Goal: Transaction & Acquisition: Book appointment/travel/reservation

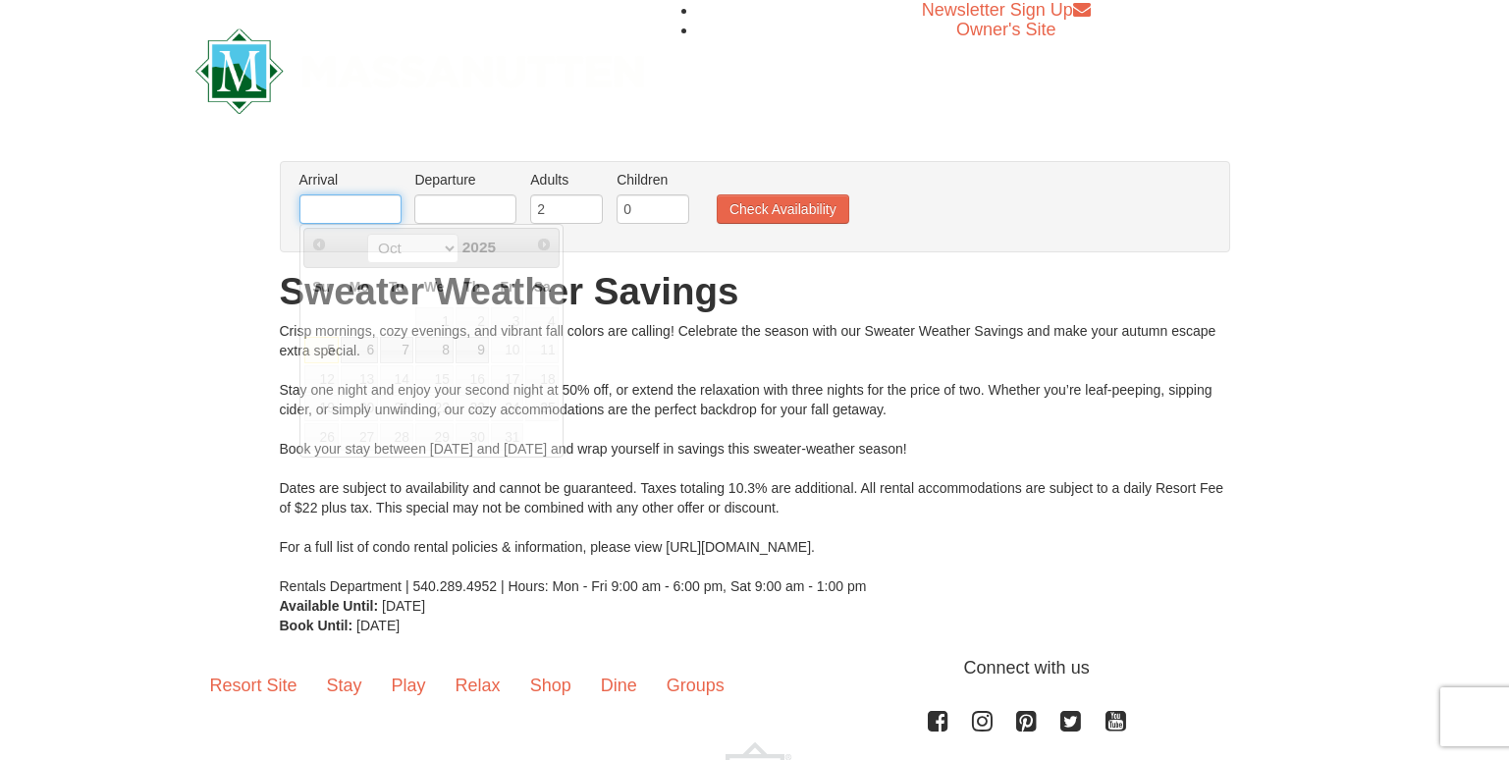
click at [354, 217] on input "text" at bounding box center [350, 208] width 102 height 29
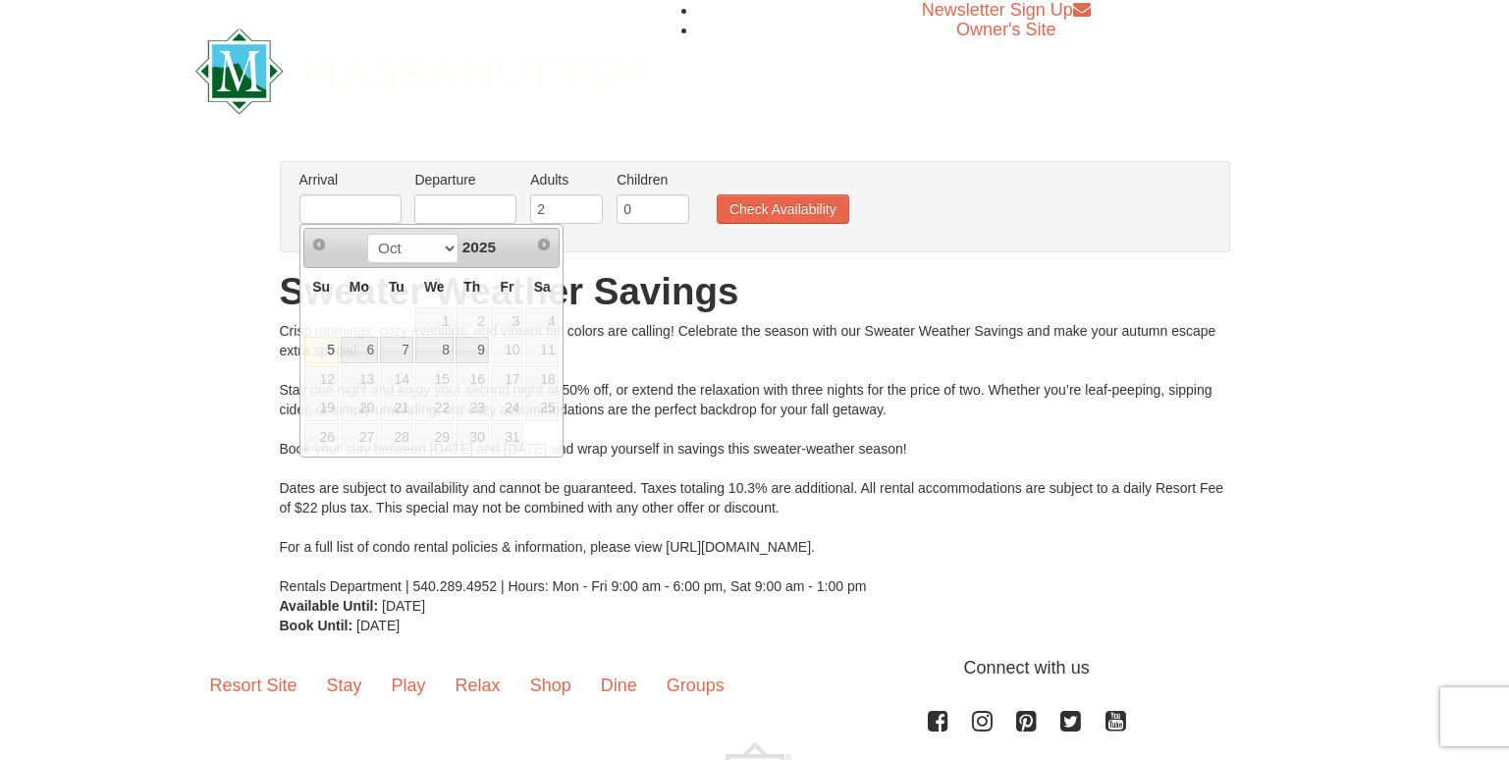
click at [713, 272] on h1 "Sweater Weather Savings" at bounding box center [755, 291] width 950 height 39
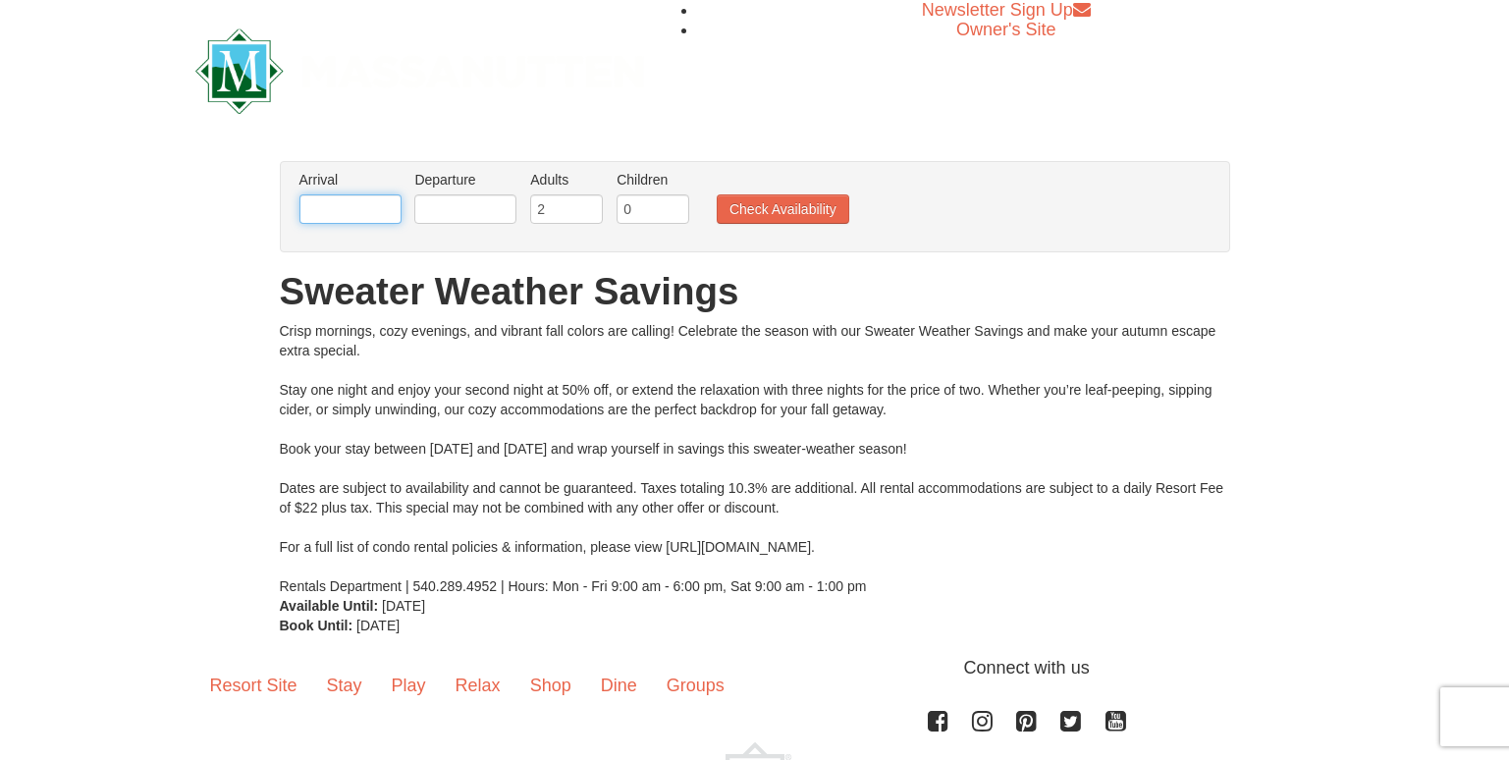
click at [361, 214] on input "text" at bounding box center [350, 208] width 102 height 29
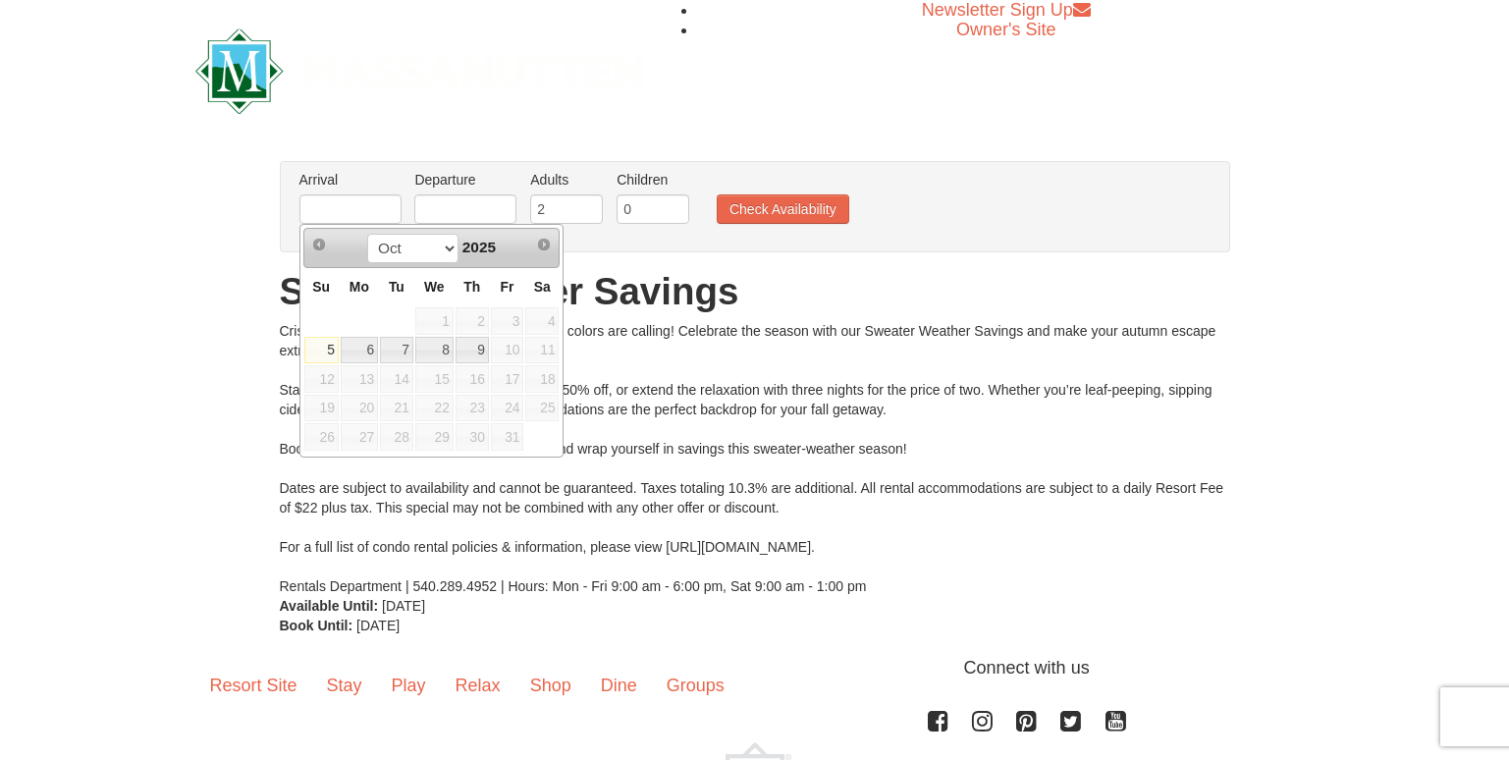
click at [501, 350] on span "10" at bounding box center [507, 350] width 33 height 27
click at [543, 244] on span "Next" at bounding box center [544, 245] width 16 height 16
click at [482, 218] on input "text" at bounding box center [465, 208] width 102 height 29
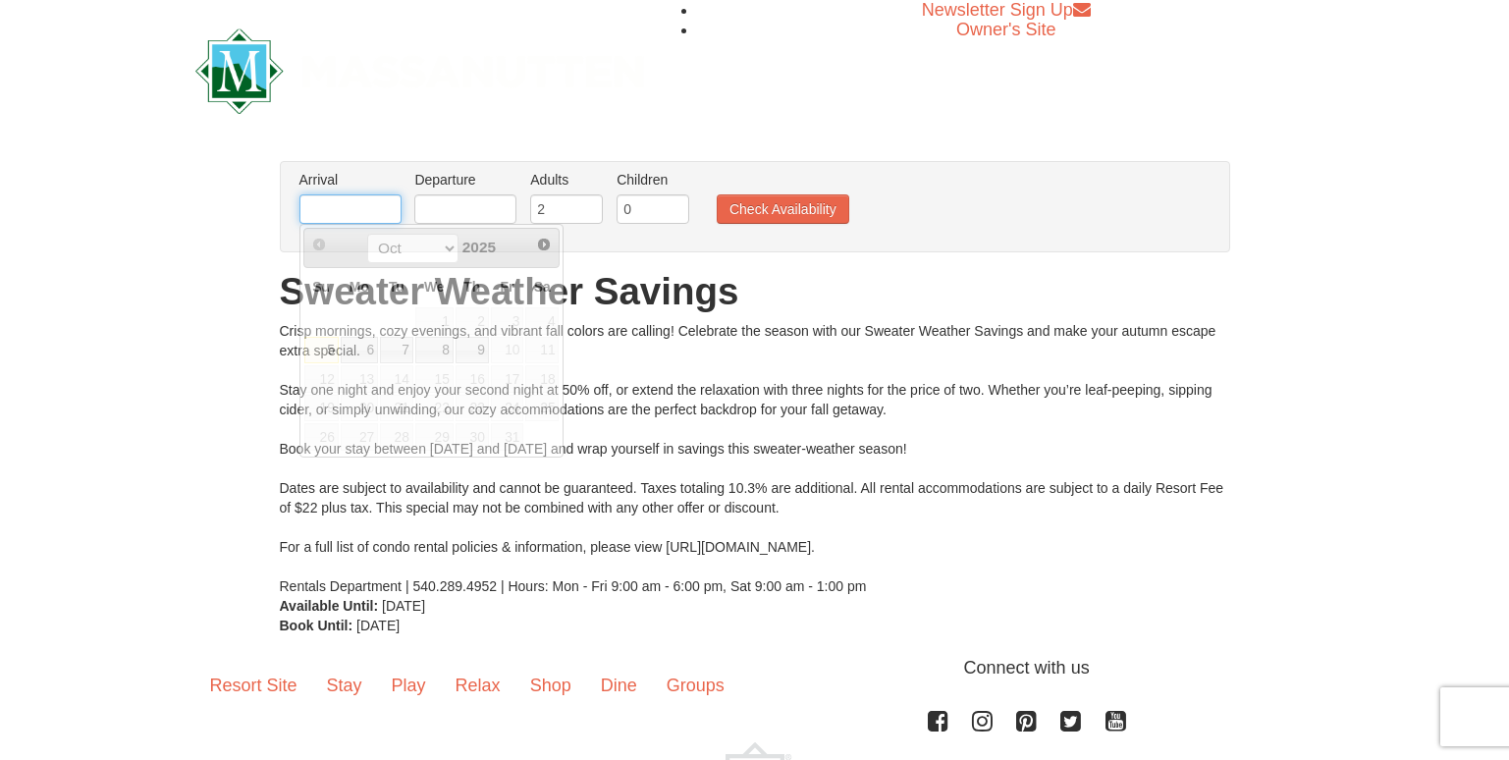
click at [356, 221] on input "text" at bounding box center [350, 208] width 102 height 29
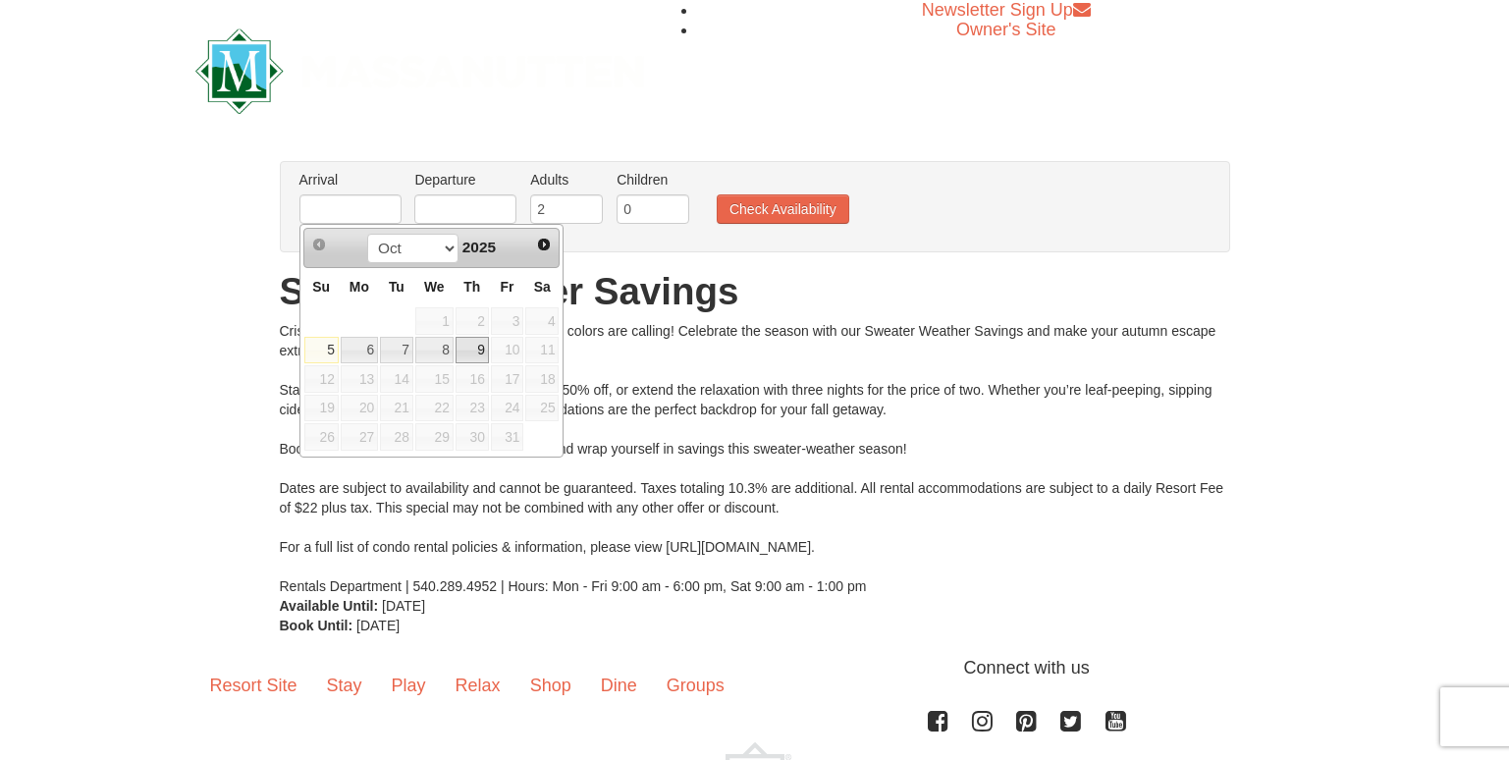
click at [481, 348] on link "9" at bounding box center [471, 350] width 33 height 27
type input "[DATE]"
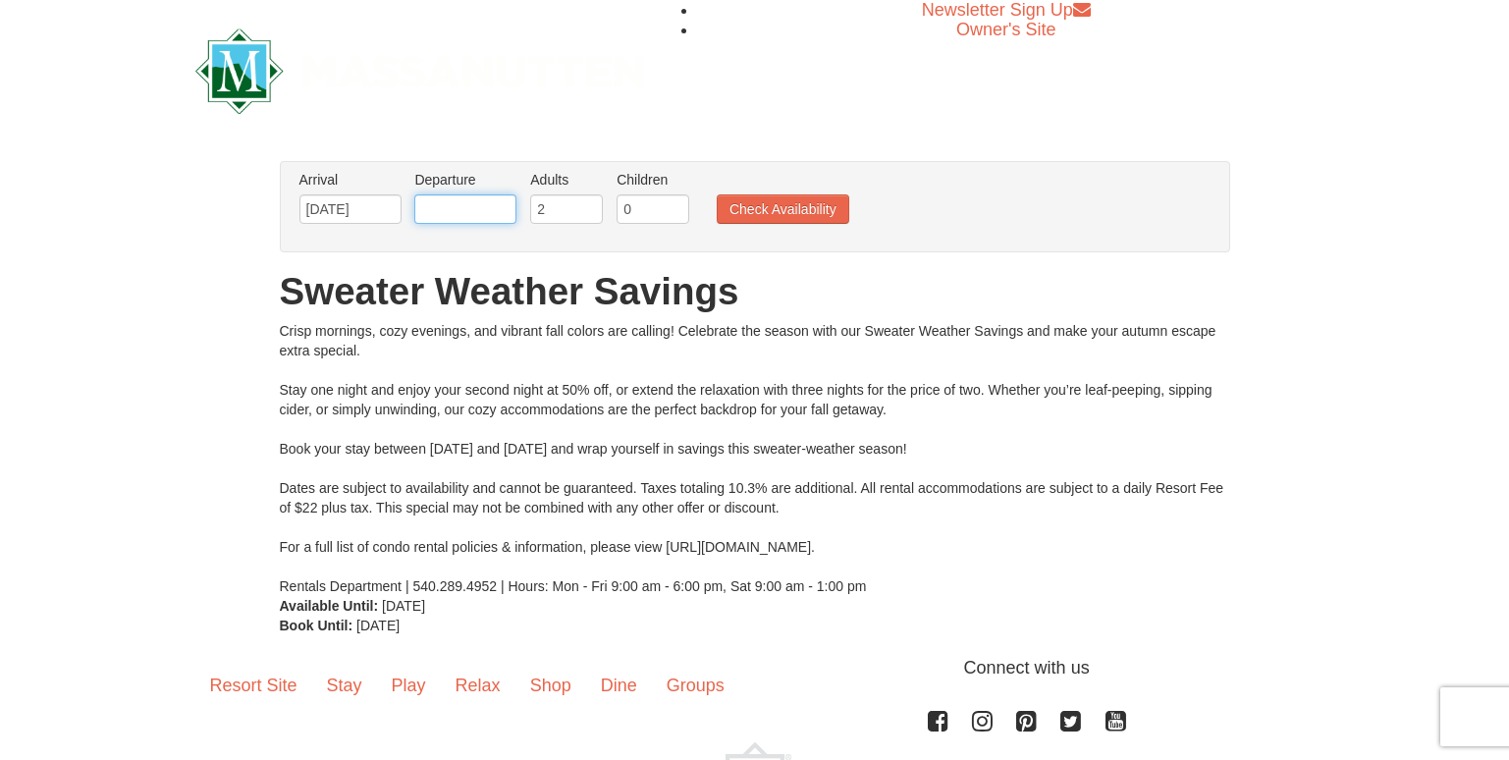
click at [479, 215] on input "text" at bounding box center [465, 208] width 102 height 29
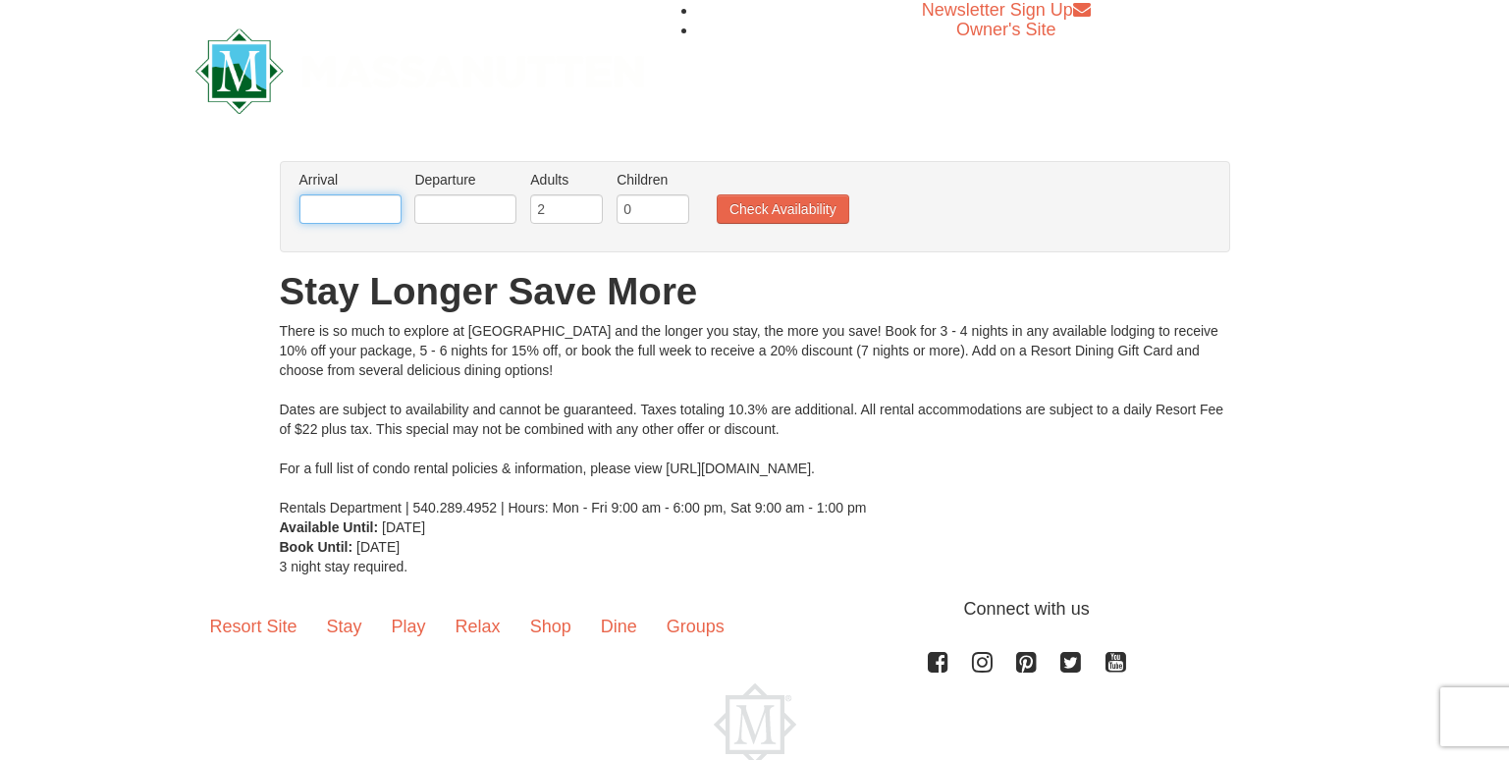
click at [327, 204] on input "text" at bounding box center [350, 208] width 102 height 29
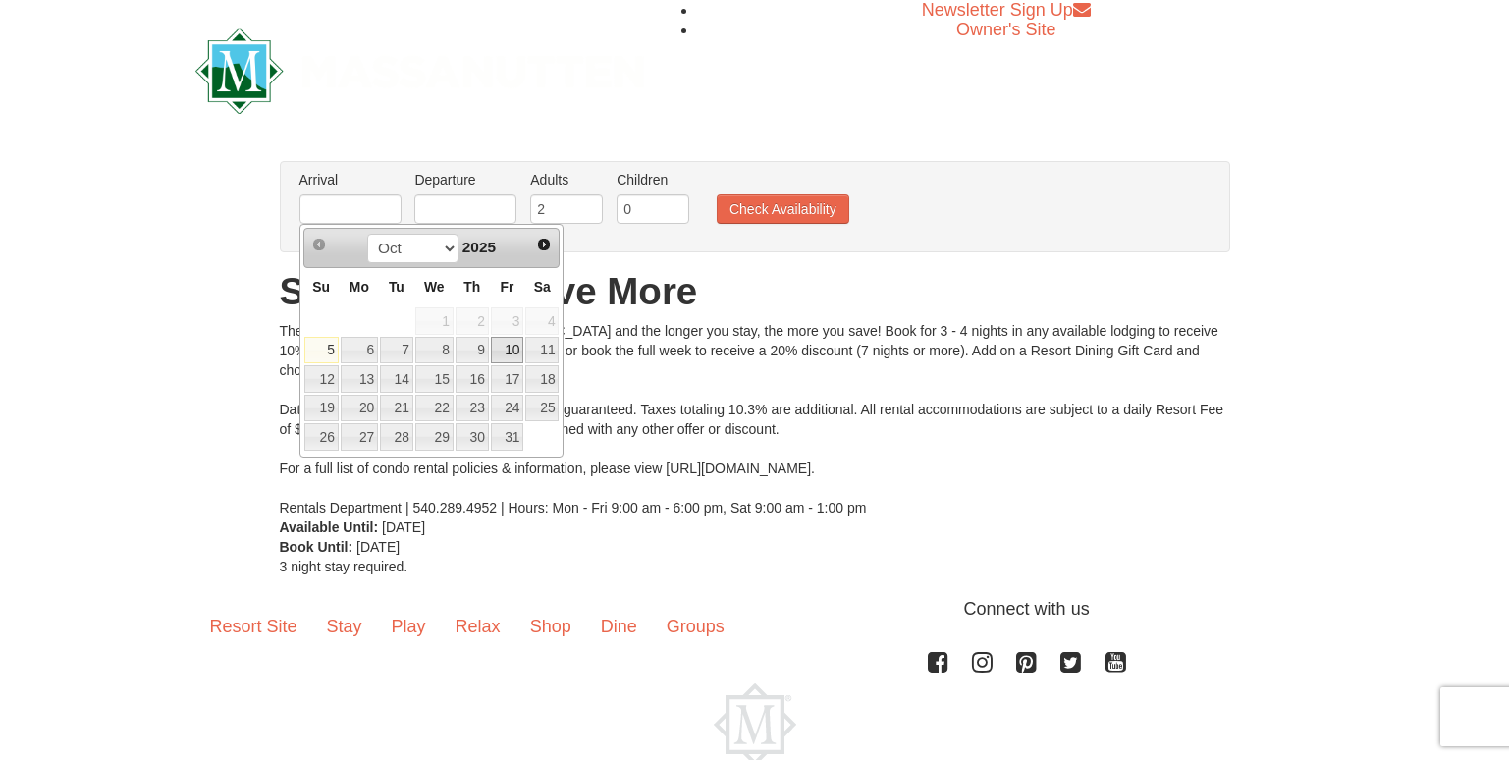
click at [507, 350] on link "10" at bounding box center [507, 350] width 33 height 27
type input "[DATE]"
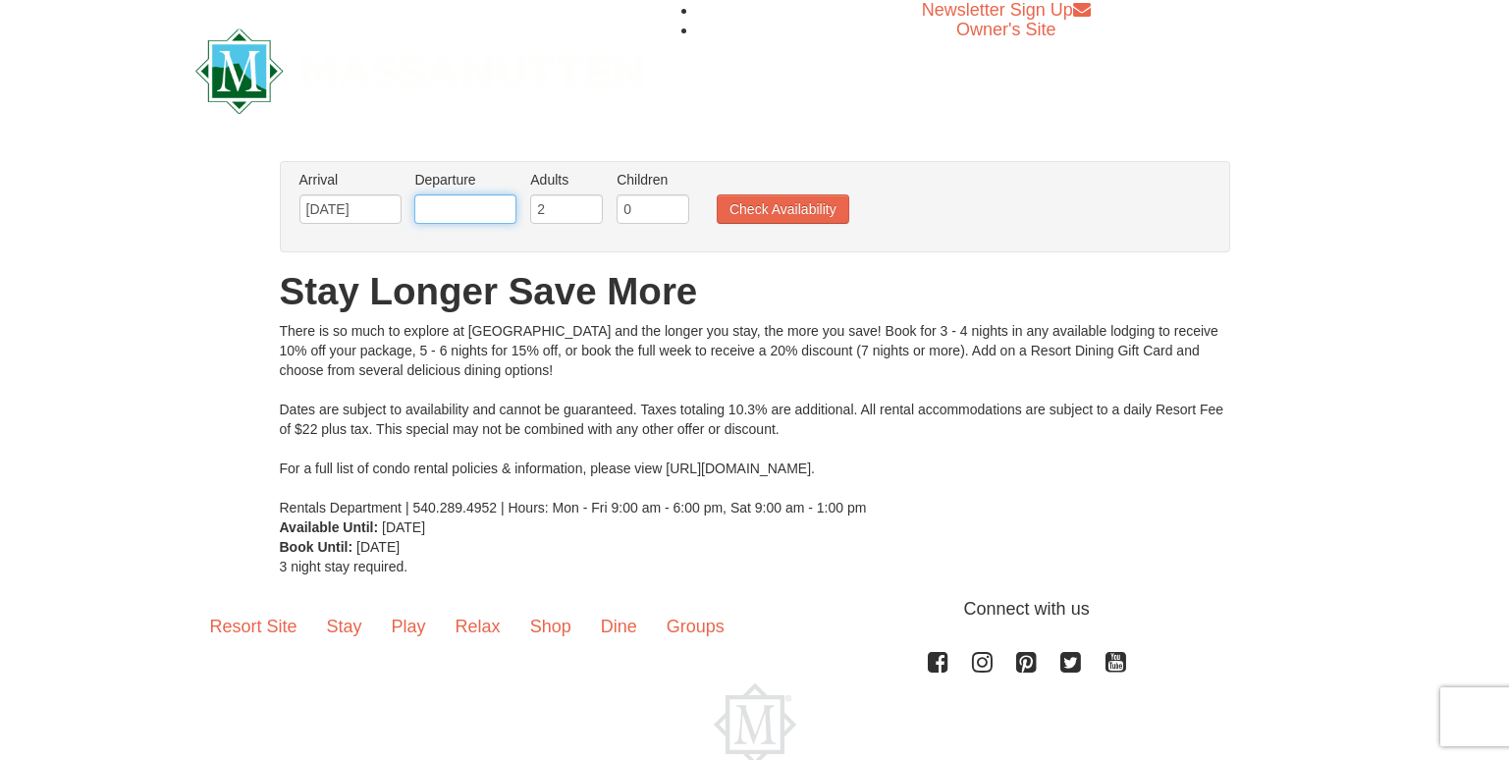
click at [481, 209] on input "text" at bounding box center [465, 208] width 102 height 29
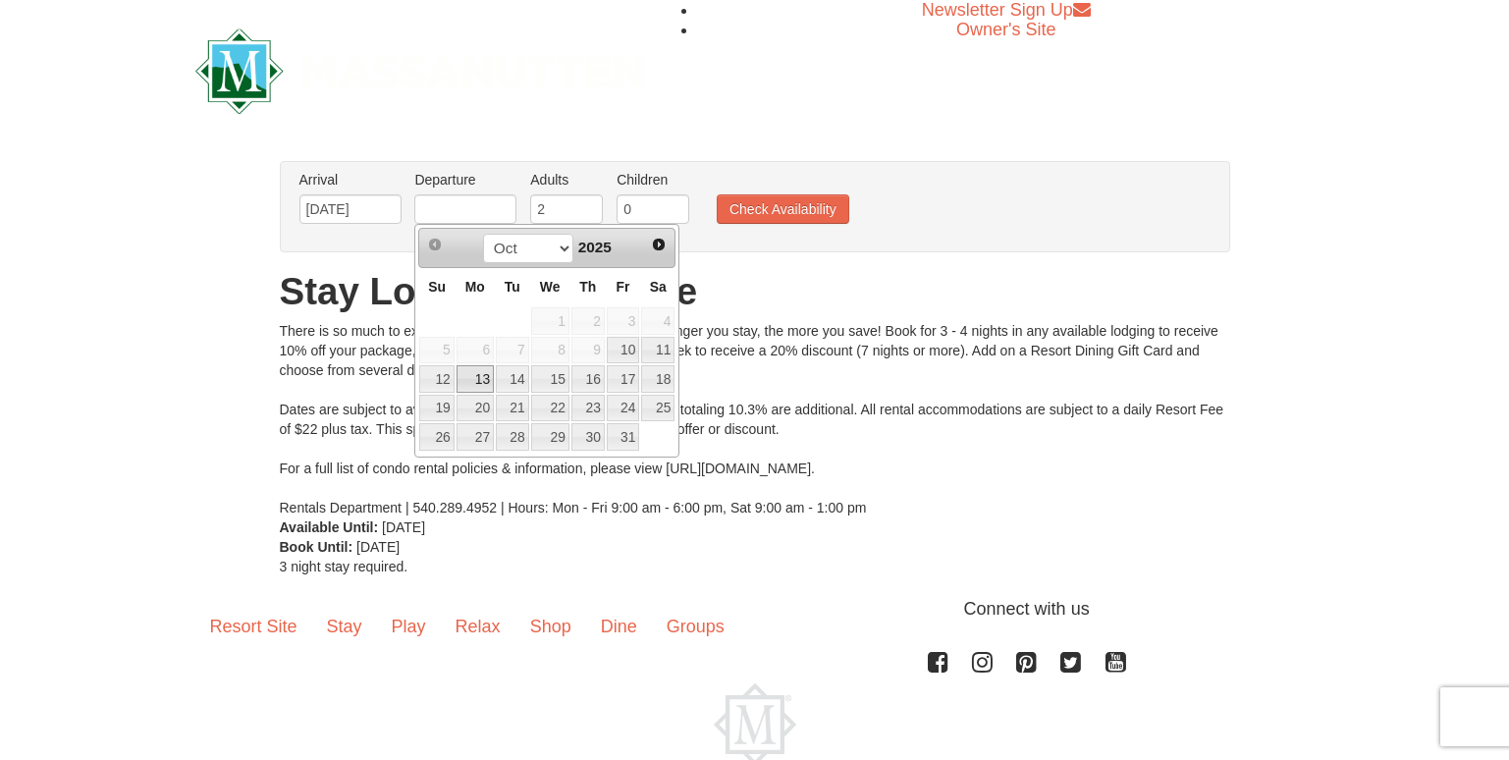
click at [476, 379] on link "13" at bounding box center [474, 378] width 37 height 27
type input "[DATE]"
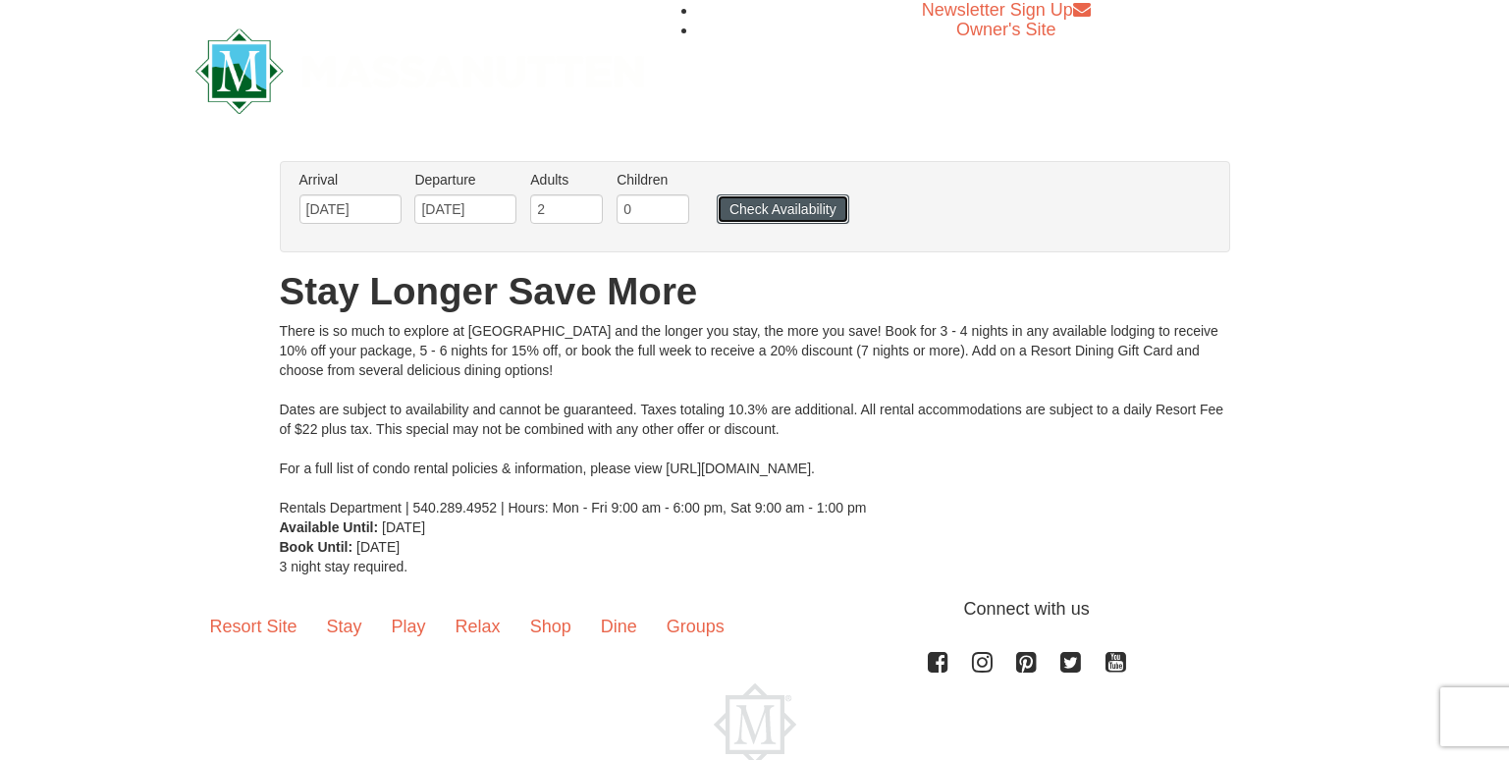
drag, startPoint x: 786, startPoint y: 211, endPoint x: 861, endPoint y: 207, distance: 74.7
click at [786, 212] on button "Check Availability" at bounding box center [782, 208] width 133 height 29
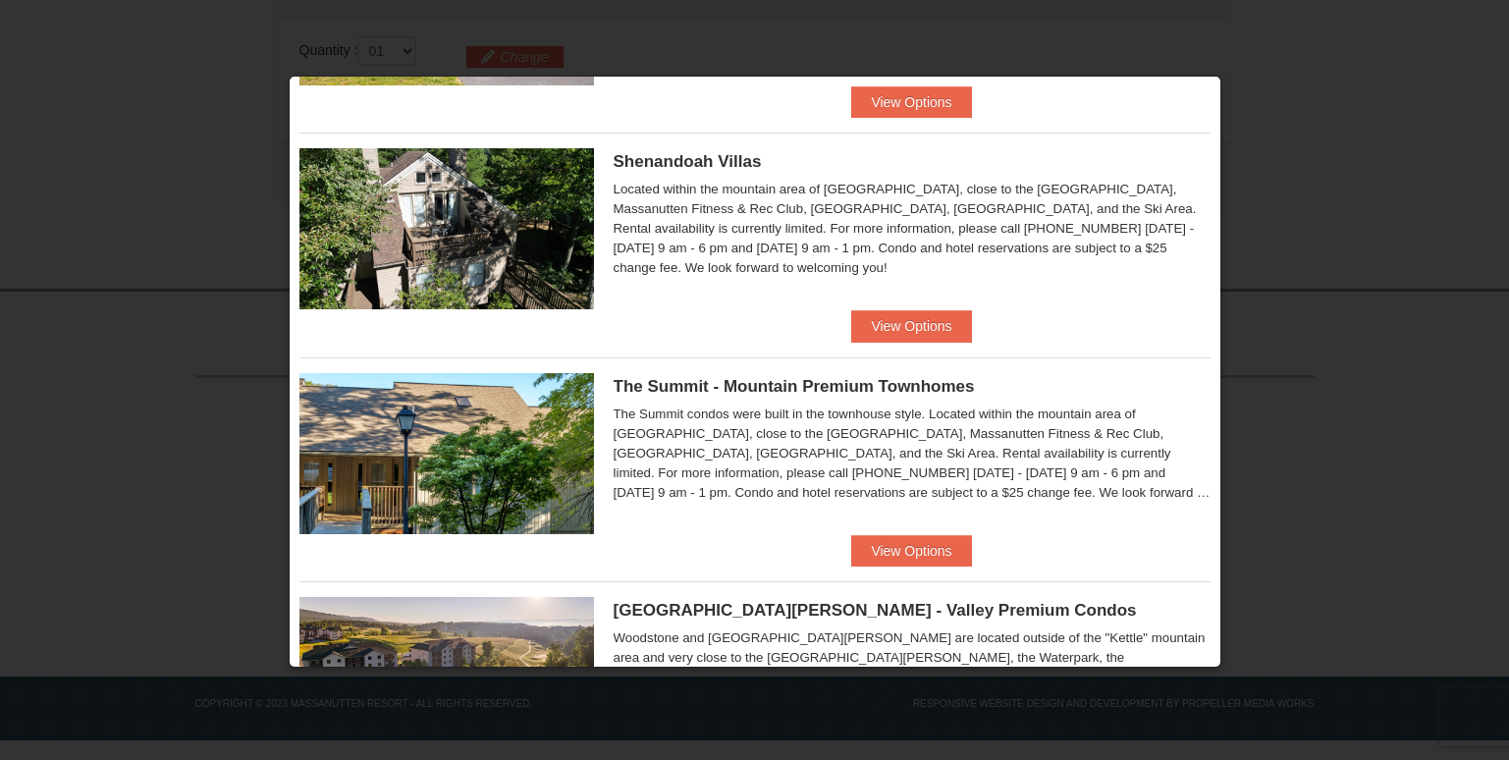
scroll to position [834, 0]
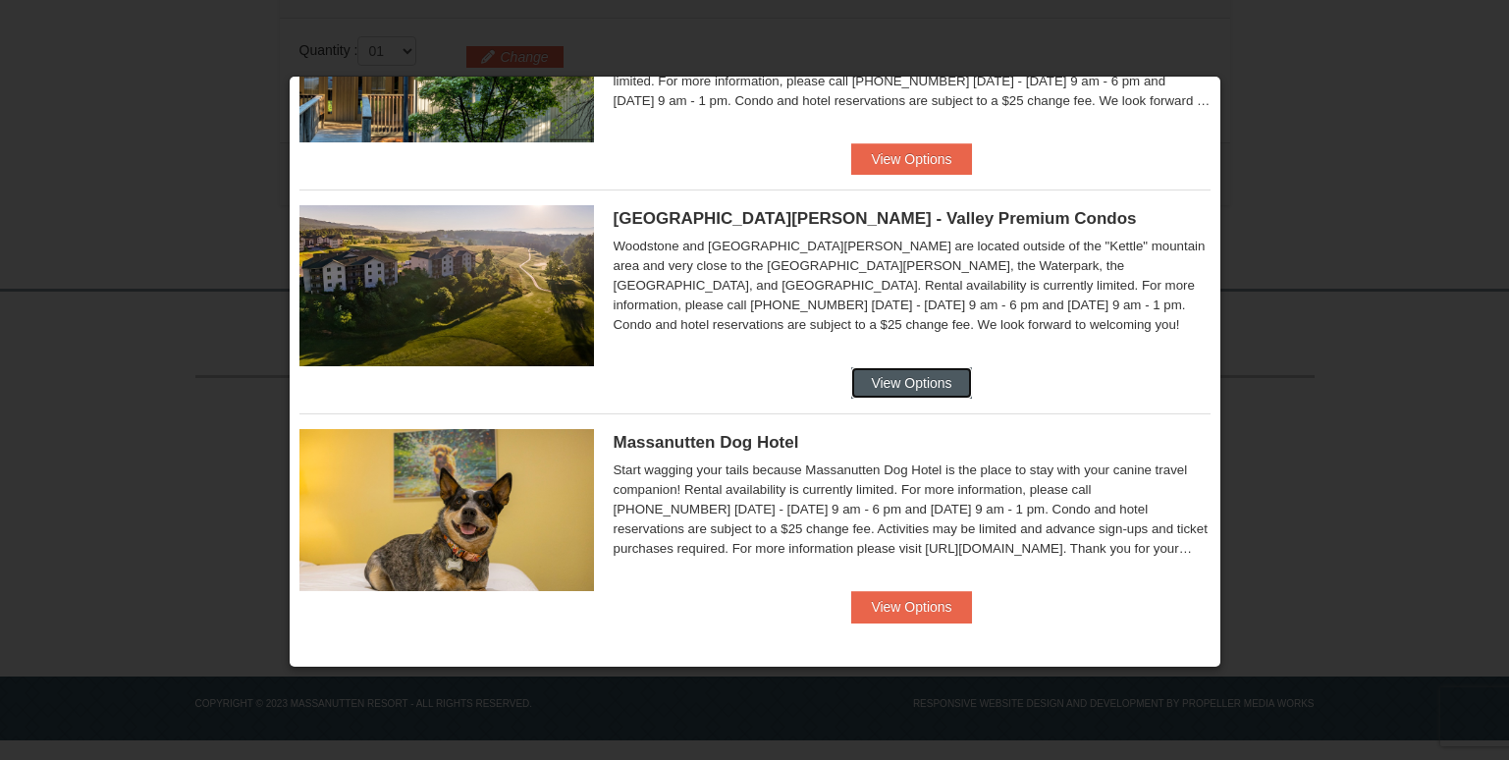
click at [899, 380] on button "View Options" at bounding box center [911, 382] width 120 height 31
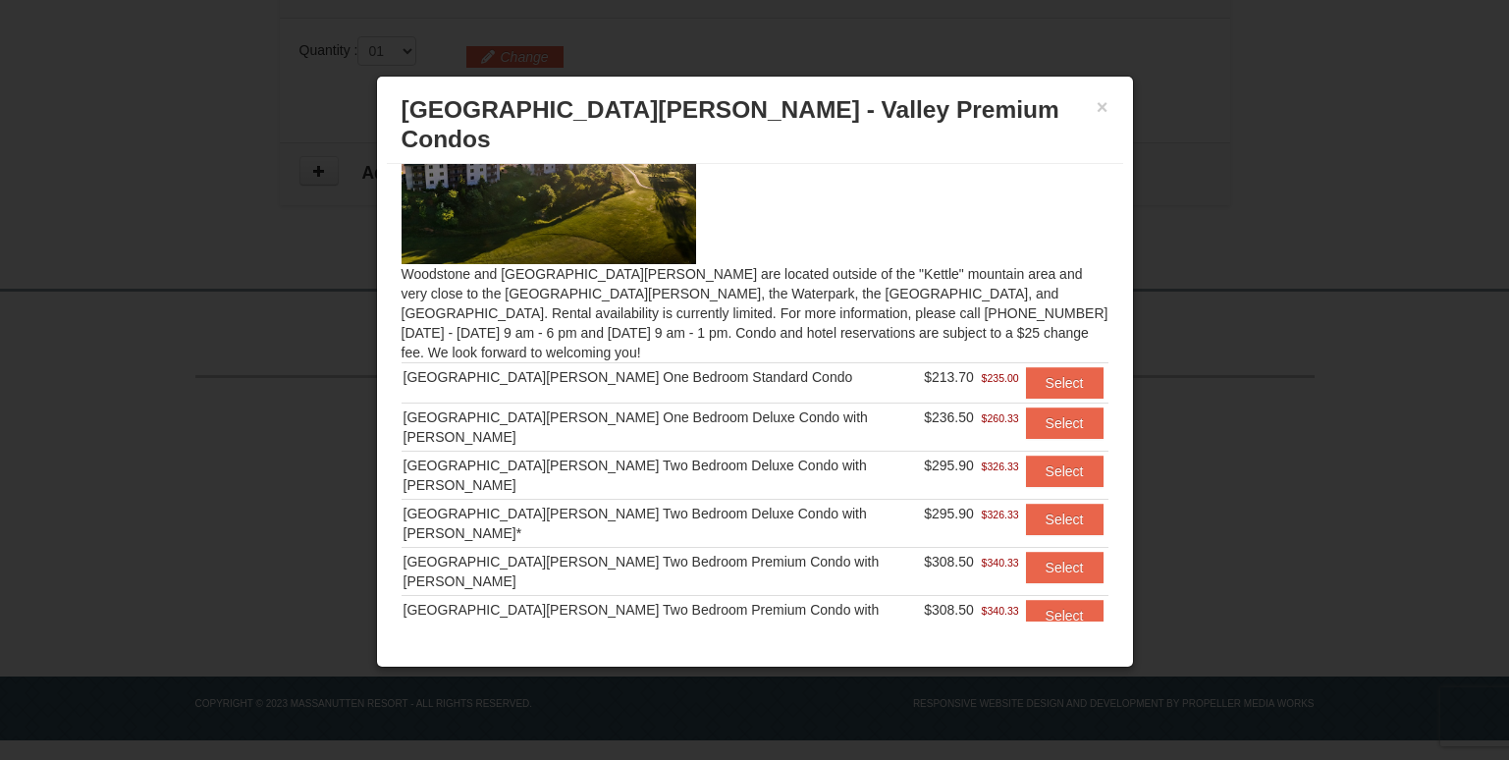
scroll to position [0, 0]
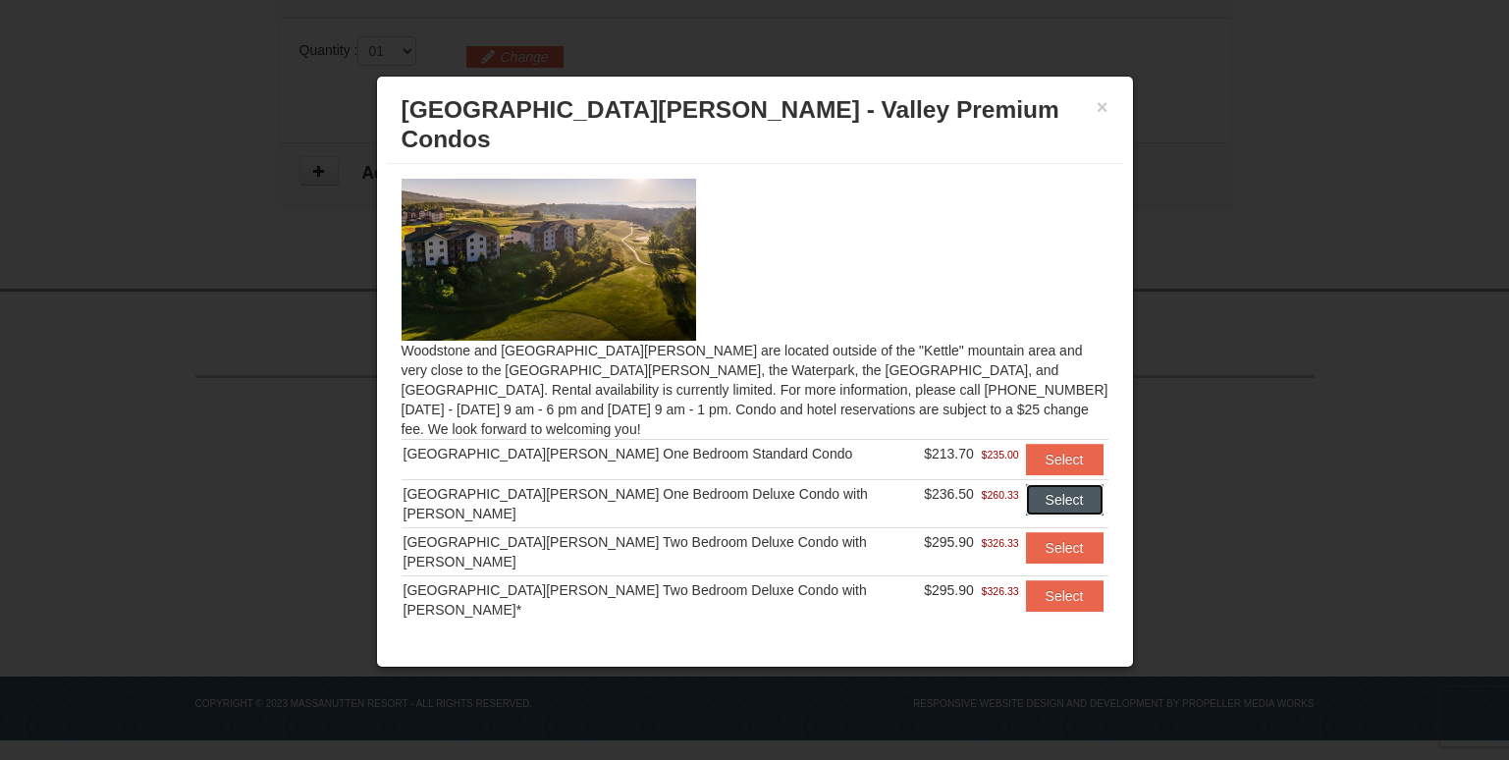
click at [1038, 484] on button "Select" at bounding box center [1065, 499] width 78 height 31
